Goal: Transaction & Acquisition: Obtain resource

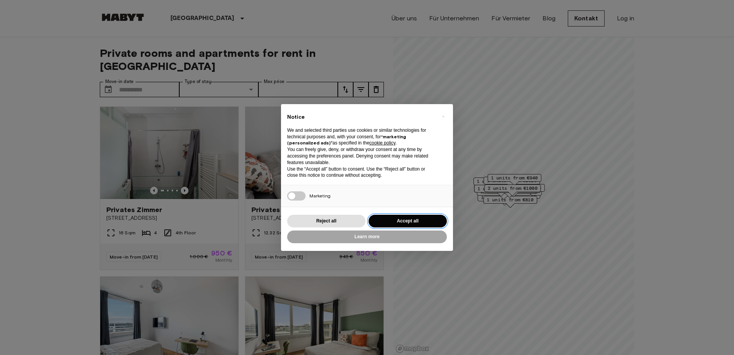
click at [396, 223] on button "Accept all" at bounding box center [407, 220] width 78 height 13
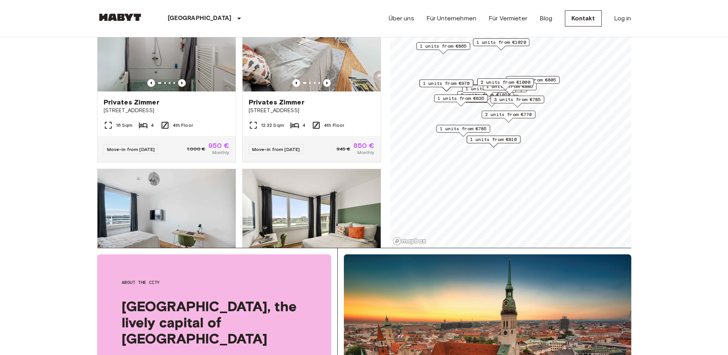
scroll to position [77, 0]
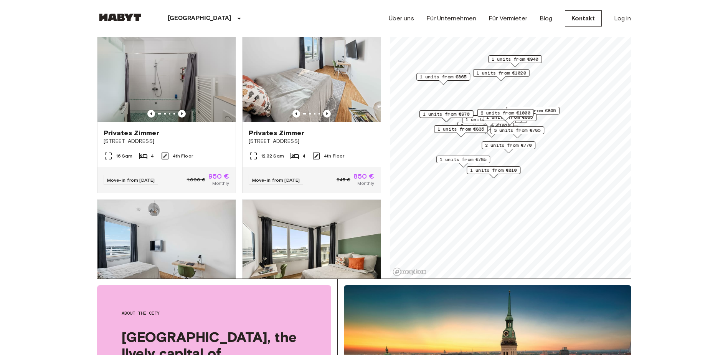
drag, startPoint x: 725, startPoint y: 0, endPoint x: 59, endPoint y: 77, distance: 670.5
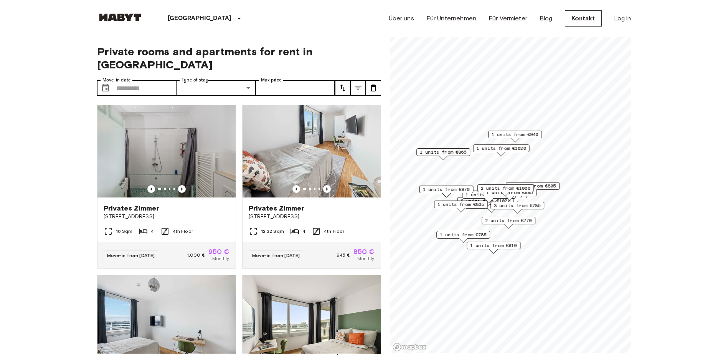
scroll to position [0, 0]
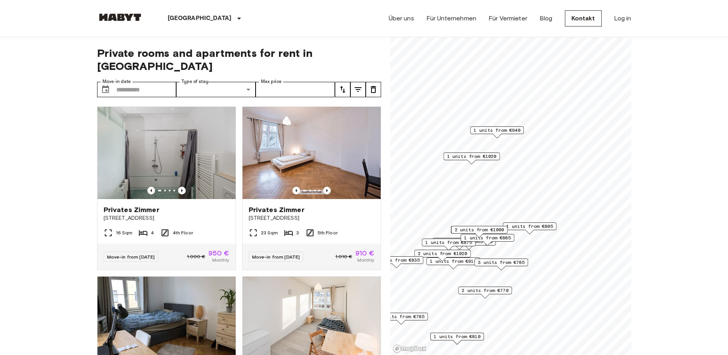
click at [502, 132] on span "1 units from €940" at bounding box center [496, 130] width 47 height 7
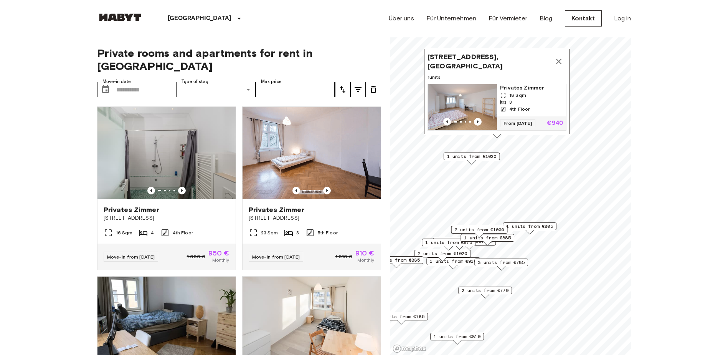
click at [485, 106] on img "Map marker" at bounding box center [462, 107] width 69 height 46
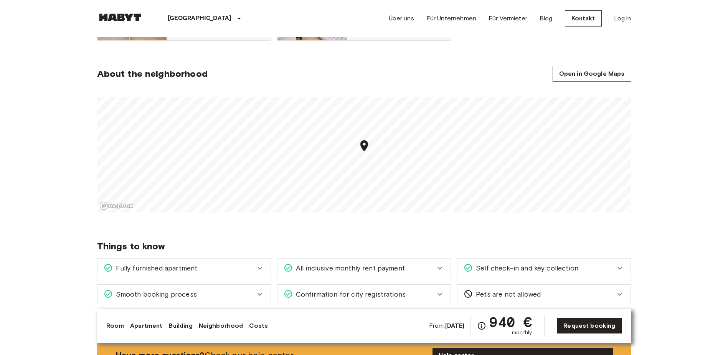
scroll to position [537, 0]
